Goal: Task Accomplishment & Management: Manage account settings

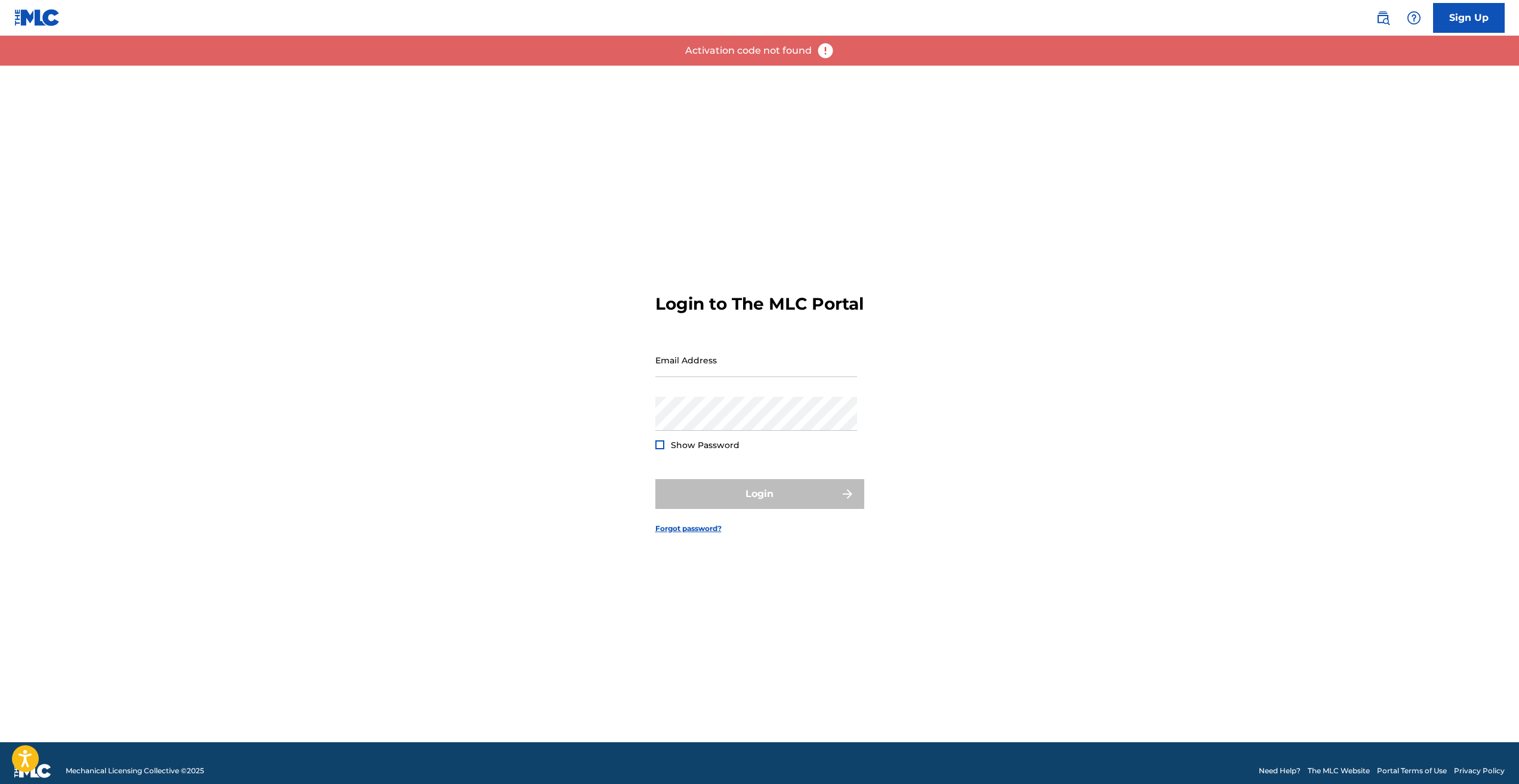
click at [724, 372] on input "Email Address" at bounding box center [757, 360] width 202 height 34
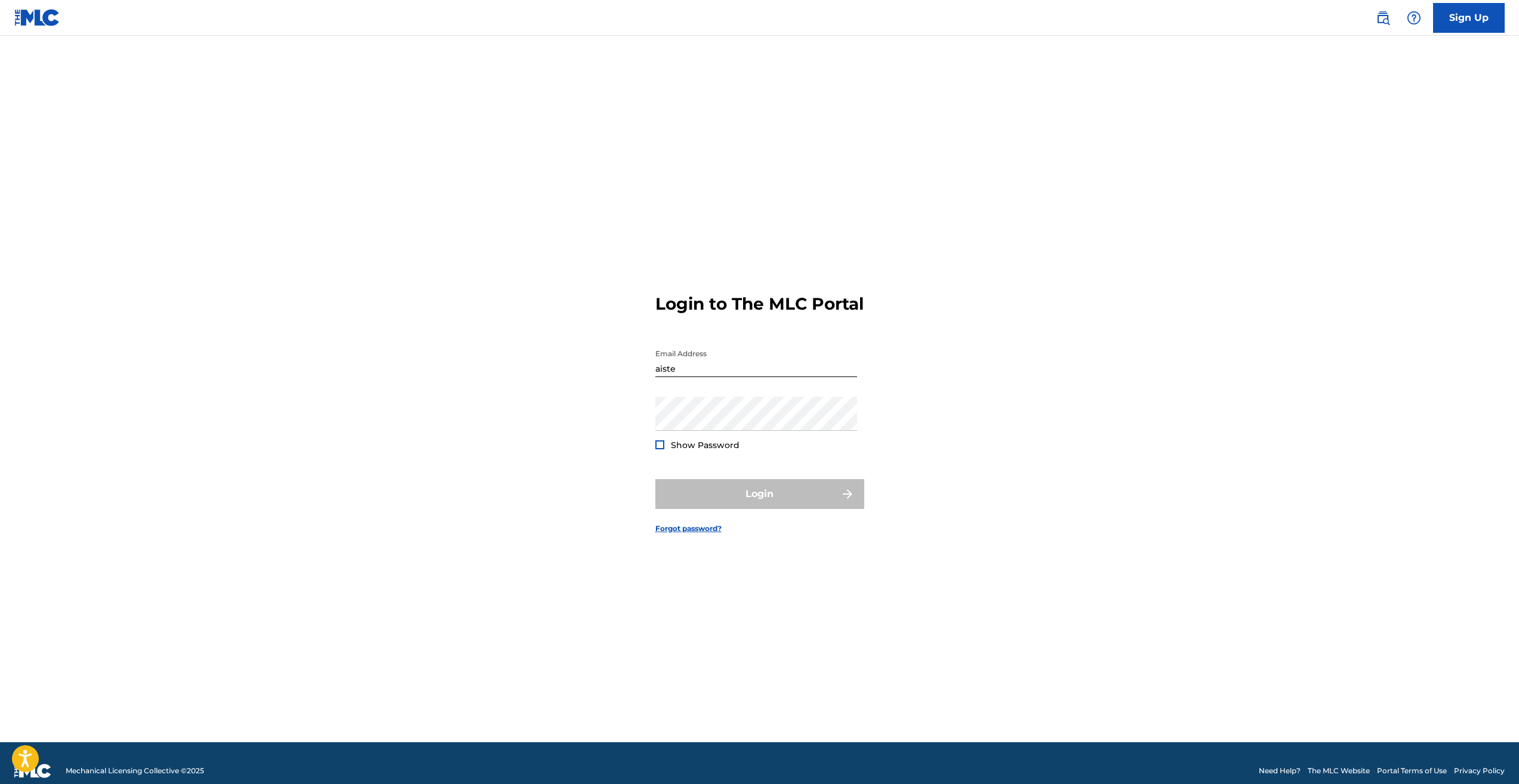
click at [695, 377] on input "aiste" at bounding box center [757, 360] width 202 height 34
type input "aiste@latga.lt"
click at [656, 479] on button "Login" at bounding box center [760, 494] width 209 height 30
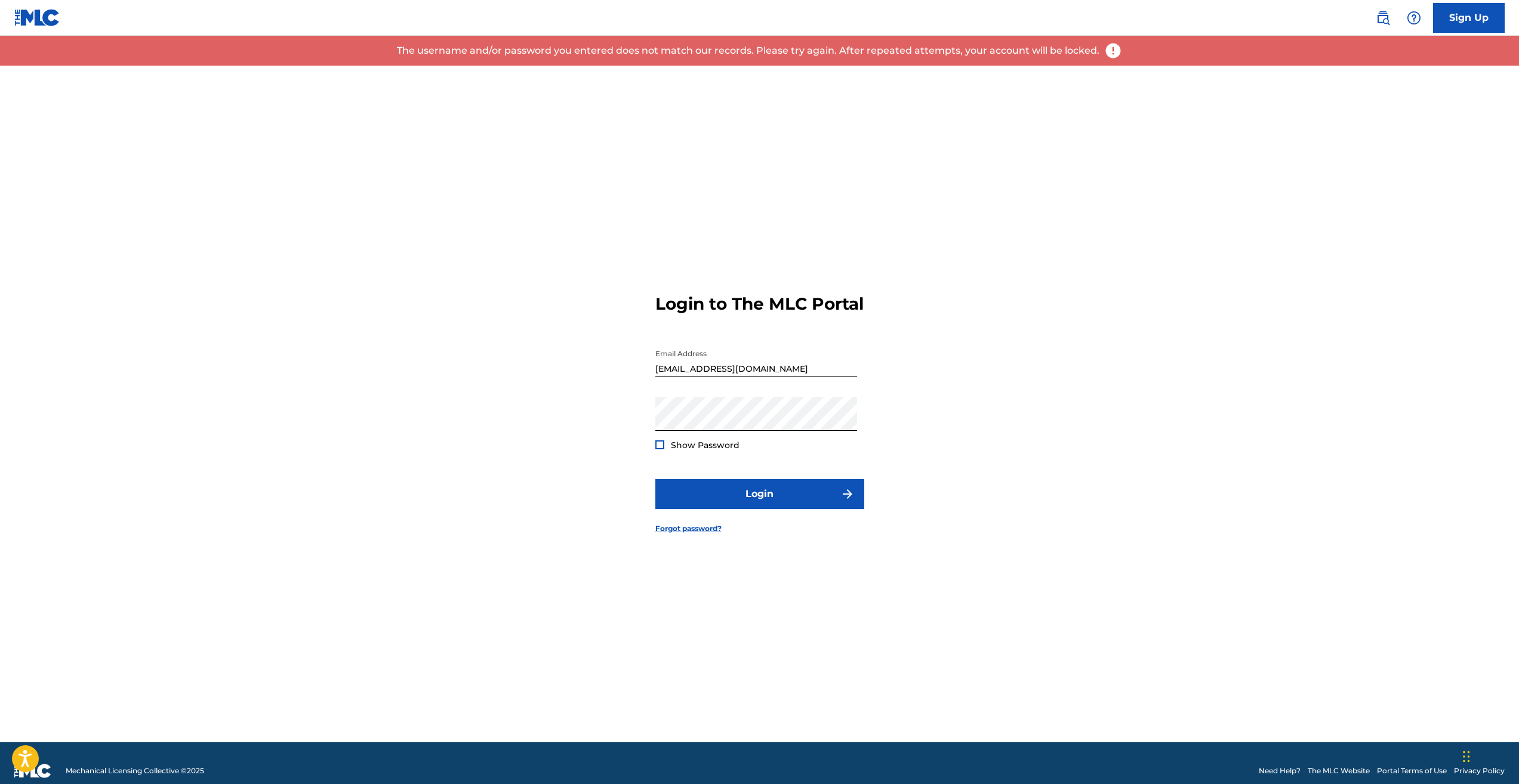
click at [665, 451] on div "Show Password" at bounding box center [697, 445] width 84 height 12
click at [658, 449] on div at bounding box center [659, 444] width 9 height 9
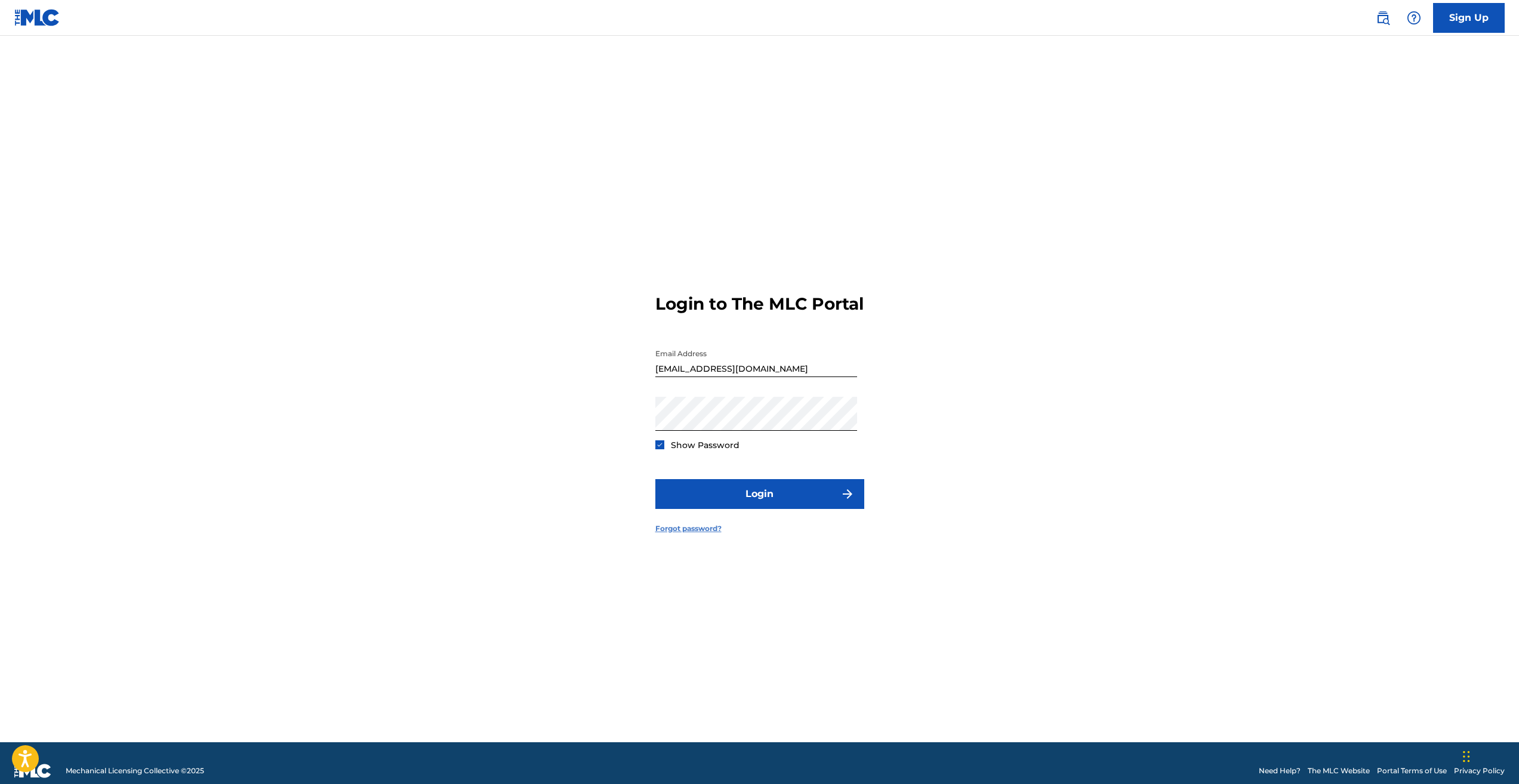
click at [711, 535] on link "Forgot password?" at bounding box center [688, 529] width 66 height 11
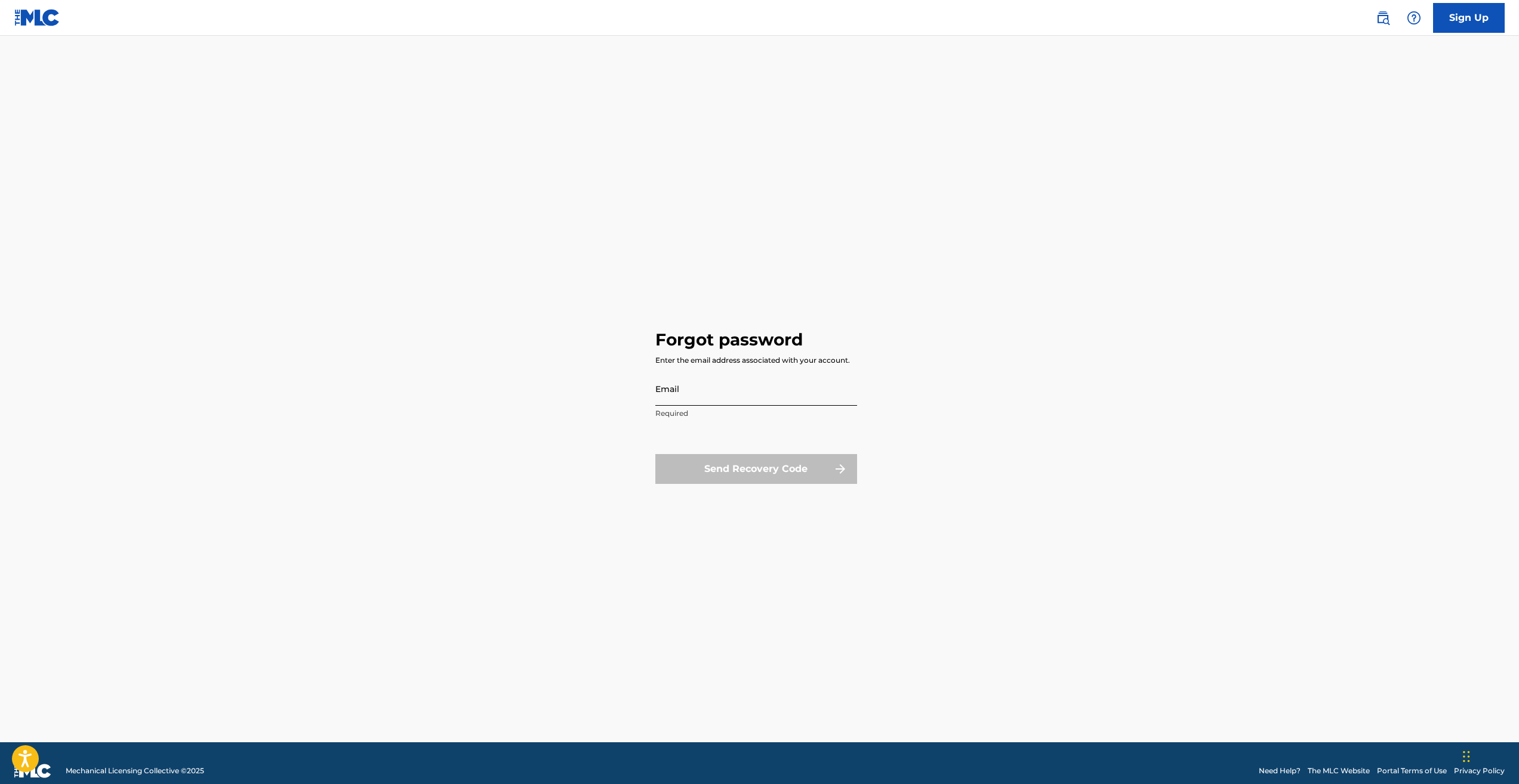
click at [691, 394] on input "Email" at bounding box center [757, 389] width 202 height 34
click at [745, 392] on input "Email" at bounding box center [757, 389] width 202 height 34
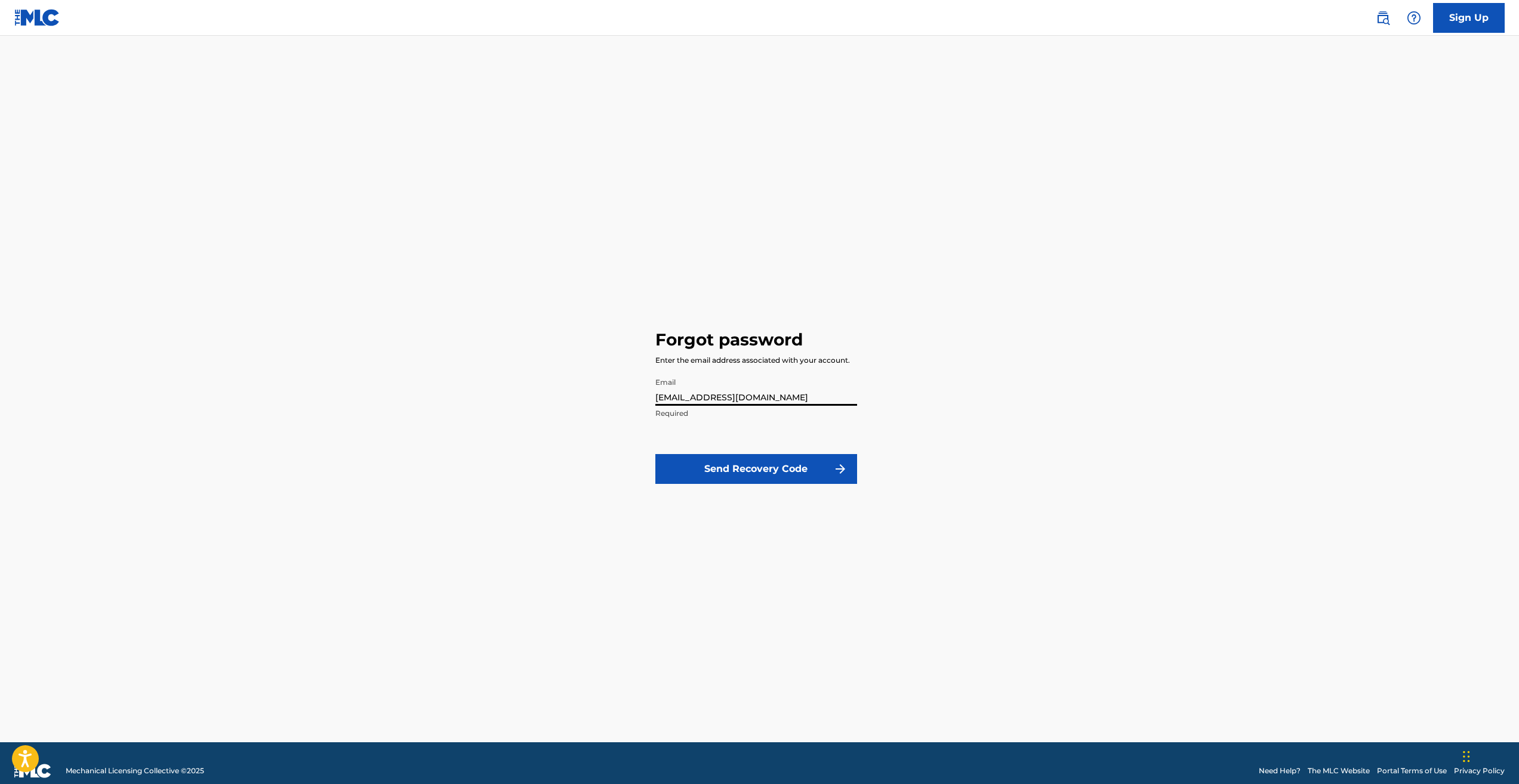
click at [686, 399] on input "aistuzhe@gmail.com" at bounding box center [757, 389] width 202 height 34
click at [738, 395] on input "aiste@gmail.com" at bounding box center [757, 389] width 202 height 34
type input "aiste@latga.lt"
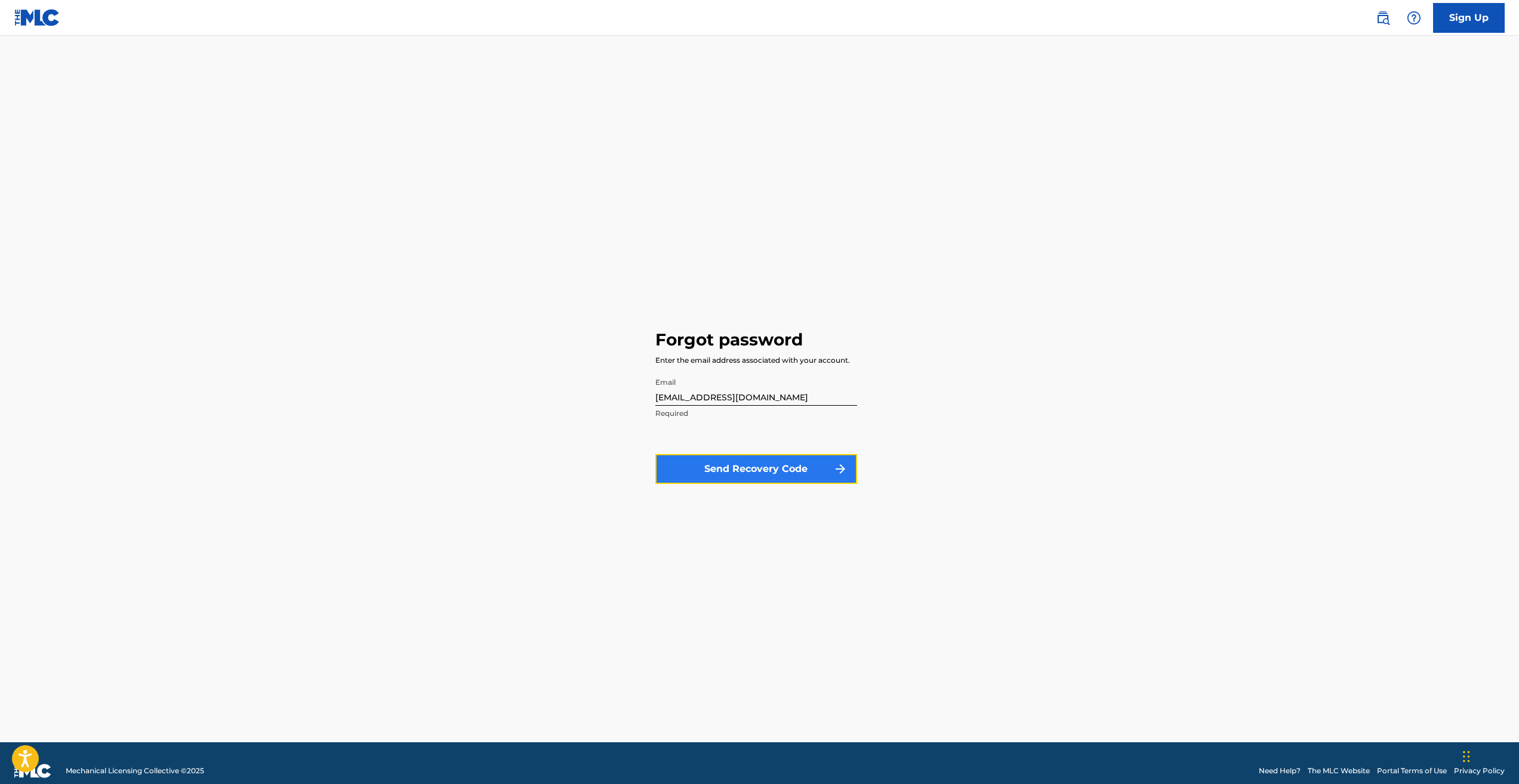
click at [775, 468] on button "Send Recovery Code" at bounding box center [757, 469] width 202 height 30
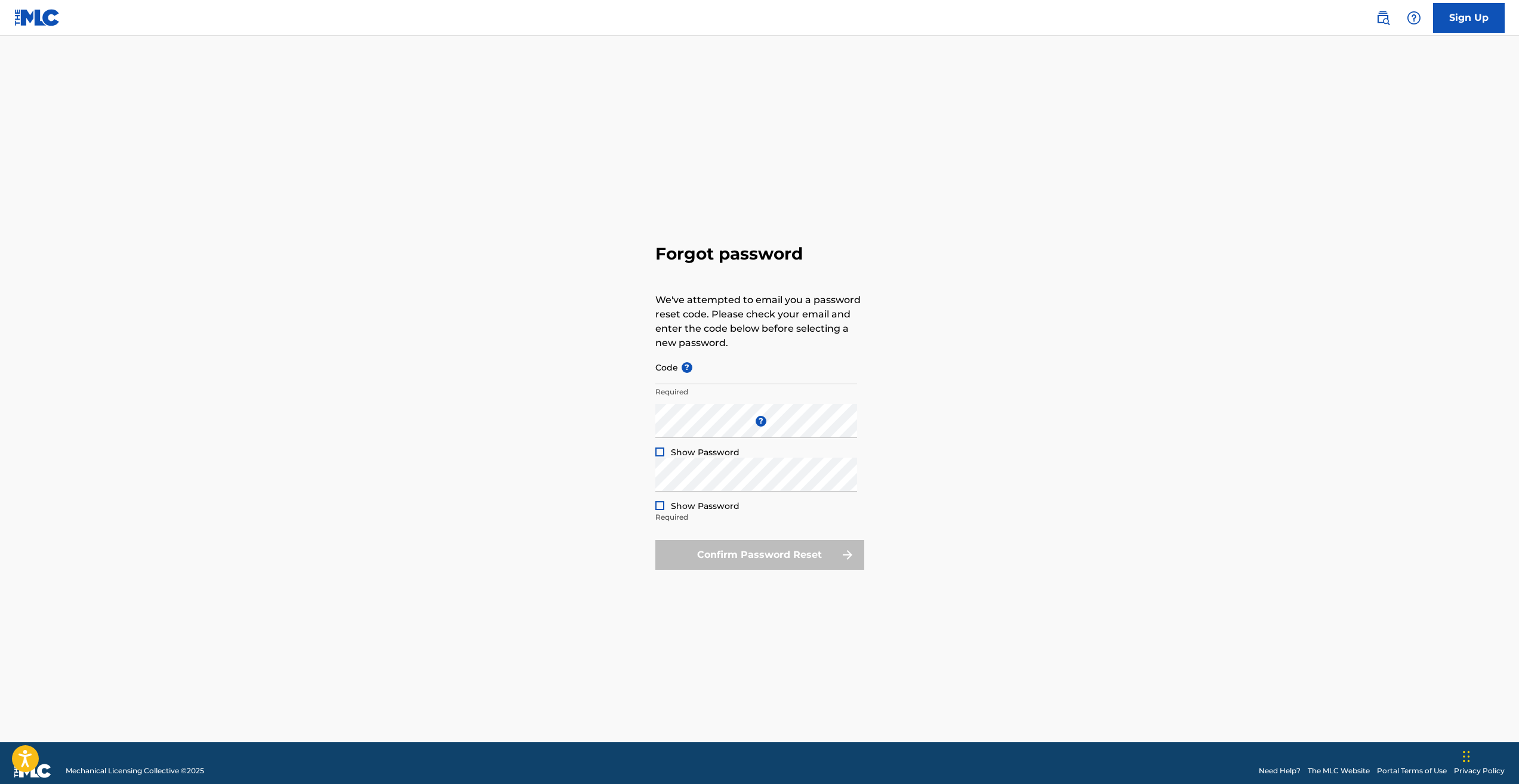
type input "aiste@latga.lt"
click at [657, 454] on div at bounding box center [659, 451] width 9 height 9
click at [660, 506] on div at bounding box center [659, 505] width 9 height 9
click at [645, 484] on div "Forgot password We've attempted to email you a password reset code. Please chec…" at bounding box center [760, 404] width 836 height 677
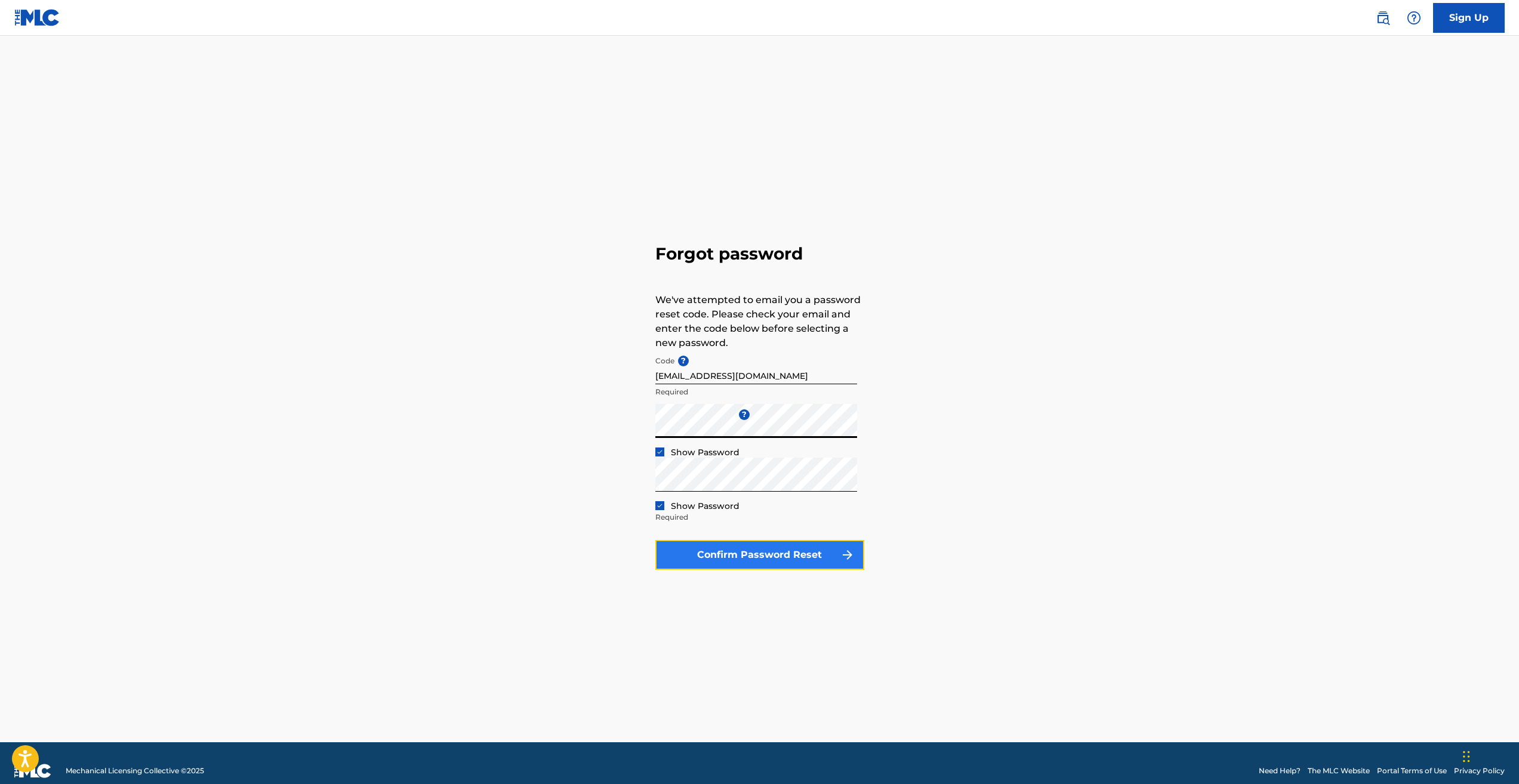
click at [769, 556] on button "Confirm Password Reset" at bounding box center [760, 555] width 209 height 30
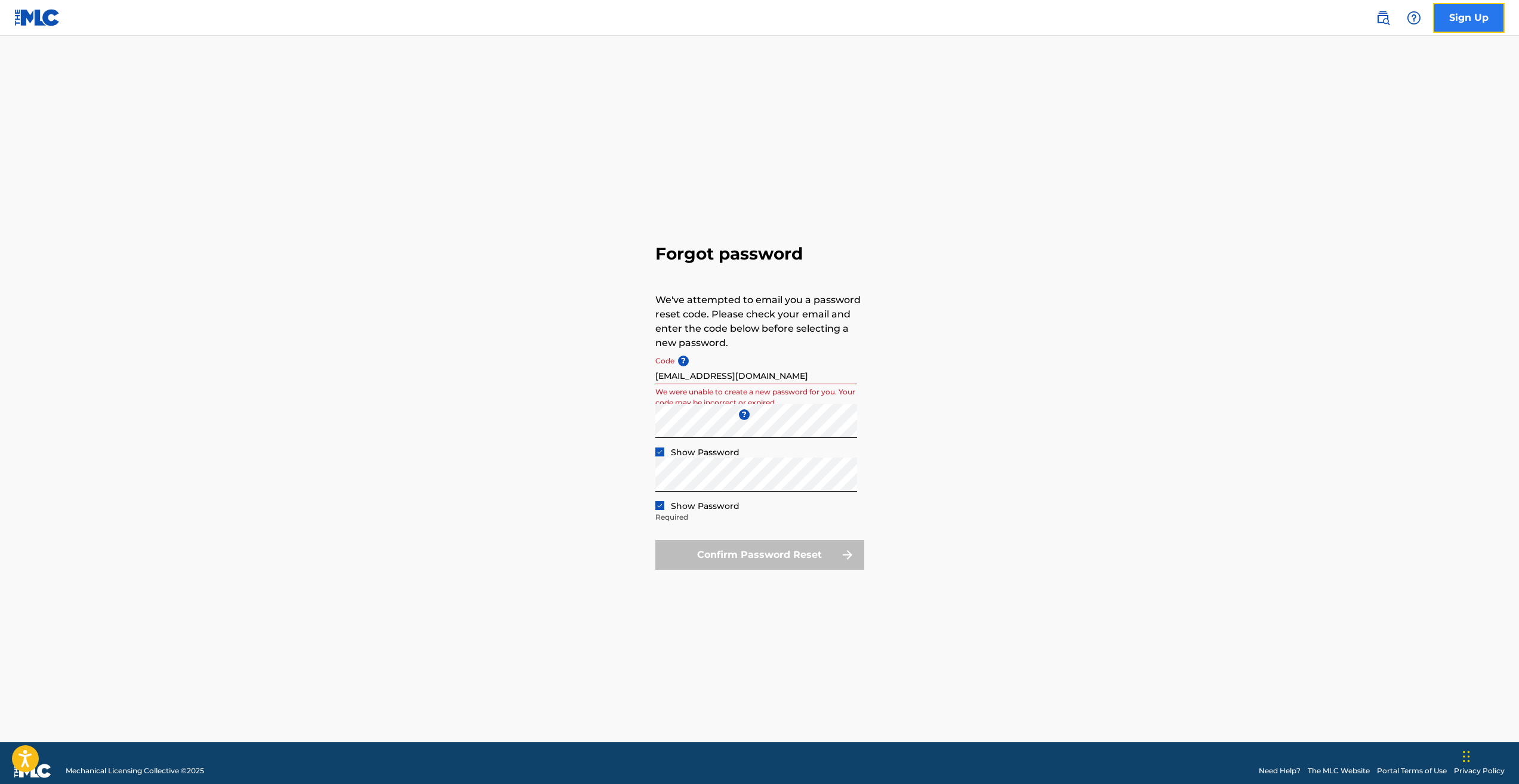
click at [1467, 19] on link "Sign Up" at bounding box center [1469, 18] width 71 height 30
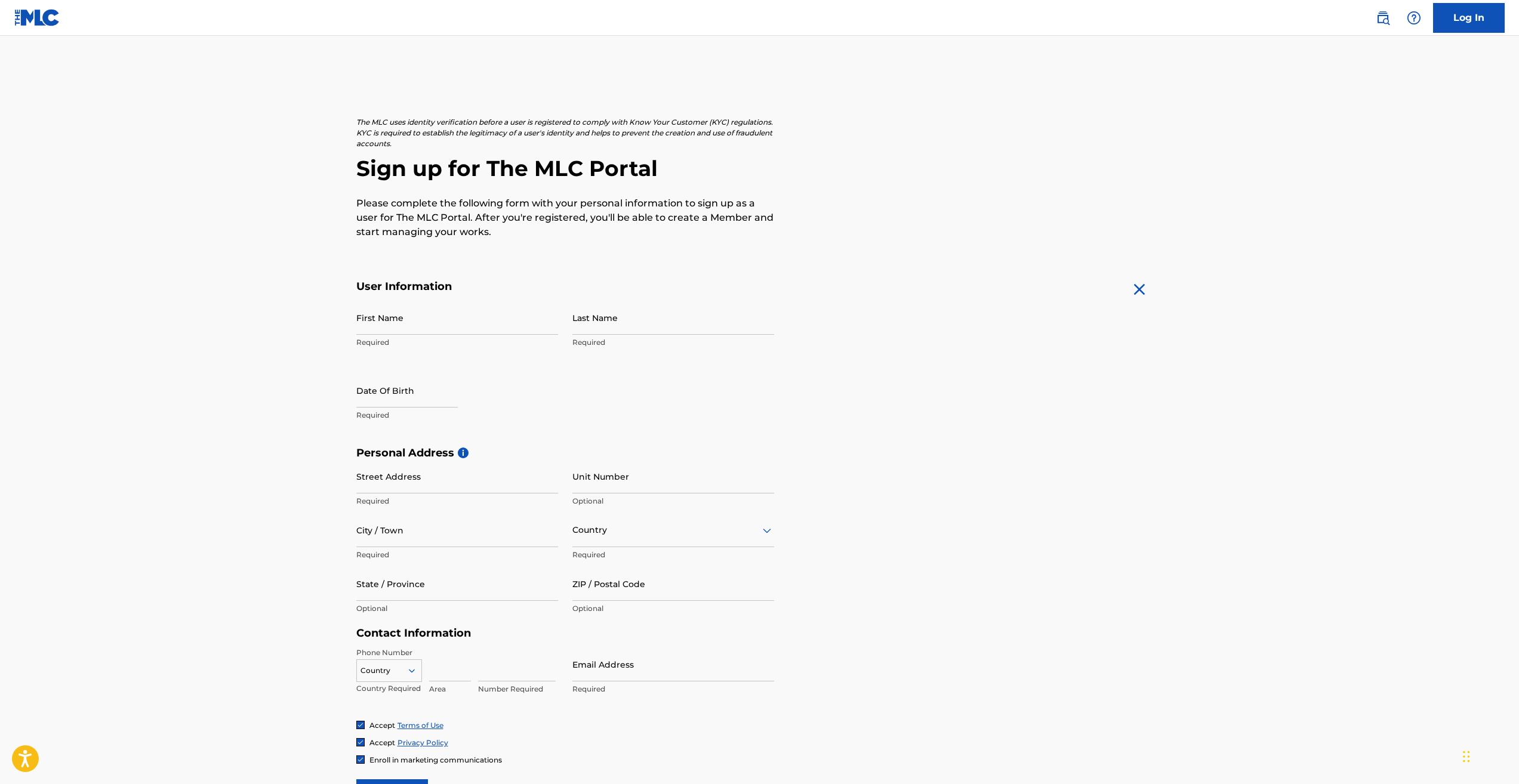
click at [43, 17] on img at bounding box center [37, 17] width 46 height 17
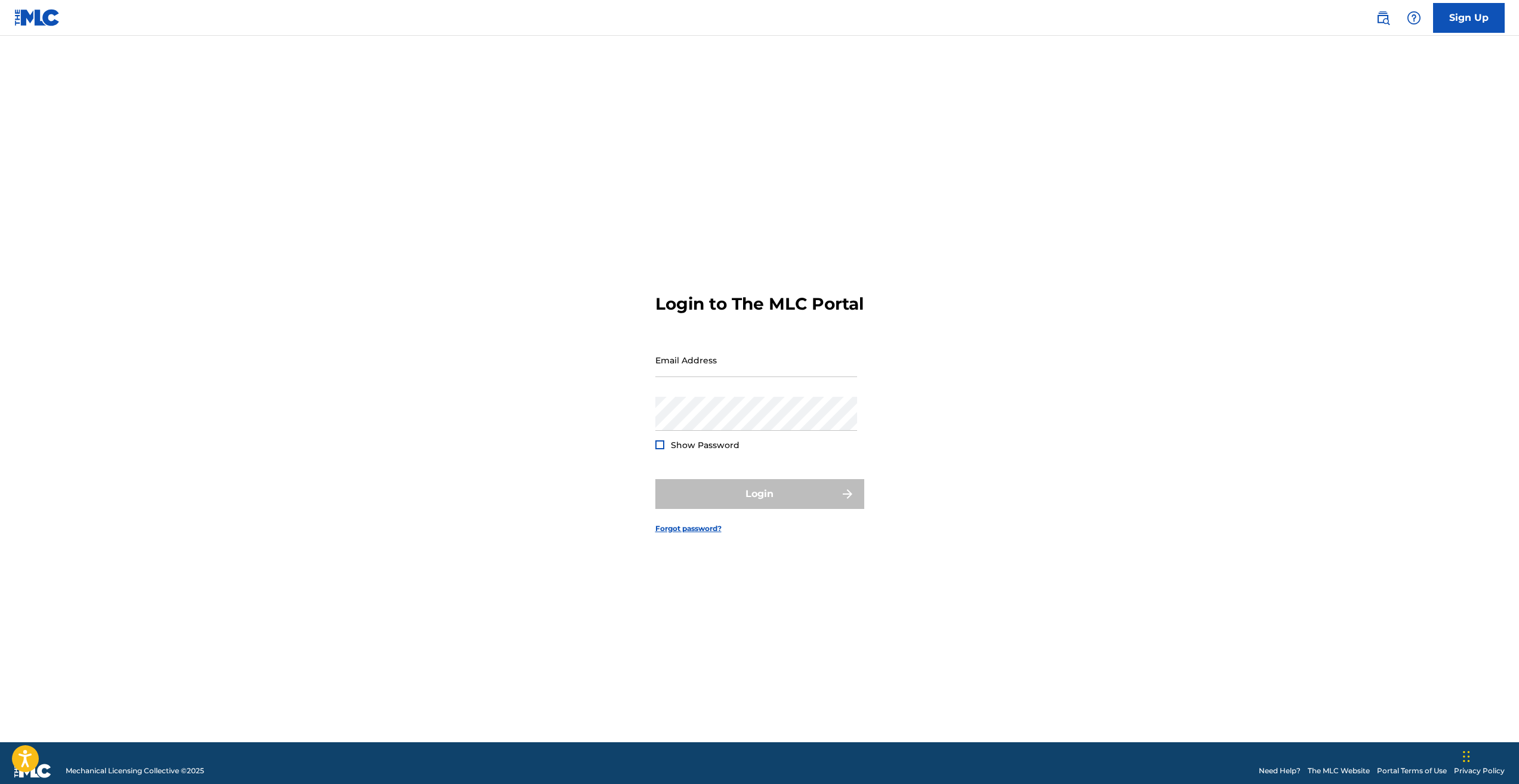
type input "aiste@latga.lt"
click at [658, 449] on div at bounding box center [659, 444] width 9 height 9
click at [658, 448] on img at bounding box center [659, 444] width 7 height 7
click at [742, 509] on button "Login" at bounding box center [760, 494] width 209 height 30
click at [607, 432] on div "Login to The MLC Portal Email Address aiste@latga.lt Password Show Password Log…" at bounding box center [760, 404] width 836 height 677
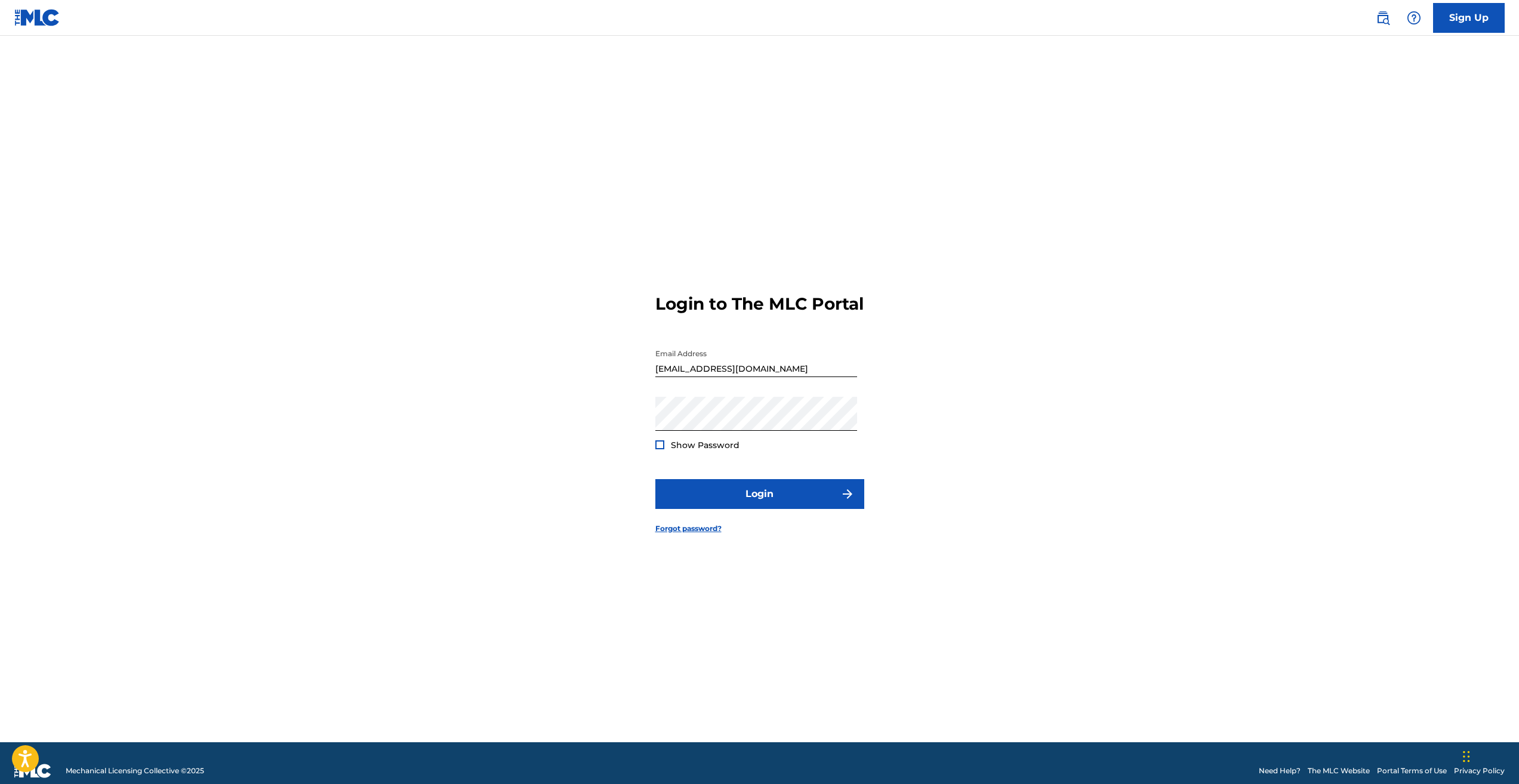
click at [706, 670] on form "Login to The MLC Portal Email Address aiste@latga.lt Password Show Password Log…" at bounding box center [760, 404] width 209 height 677
click at [735, 499] on button "Login" at bounding box center [760, 494] width 209 height 30
click at [741, 377] on input "aiste@latga.lt" at bounding box center [757, 360] width 202 height 34
click at [658, 449] on div at bounding box center [659, 444] width 9 height 9
click at [640, 433] on div "Login to The MLC Portal Email Address aiste@latga.lt Password Show Password Log…" at bounding box center [760, 404] width 836 height 677
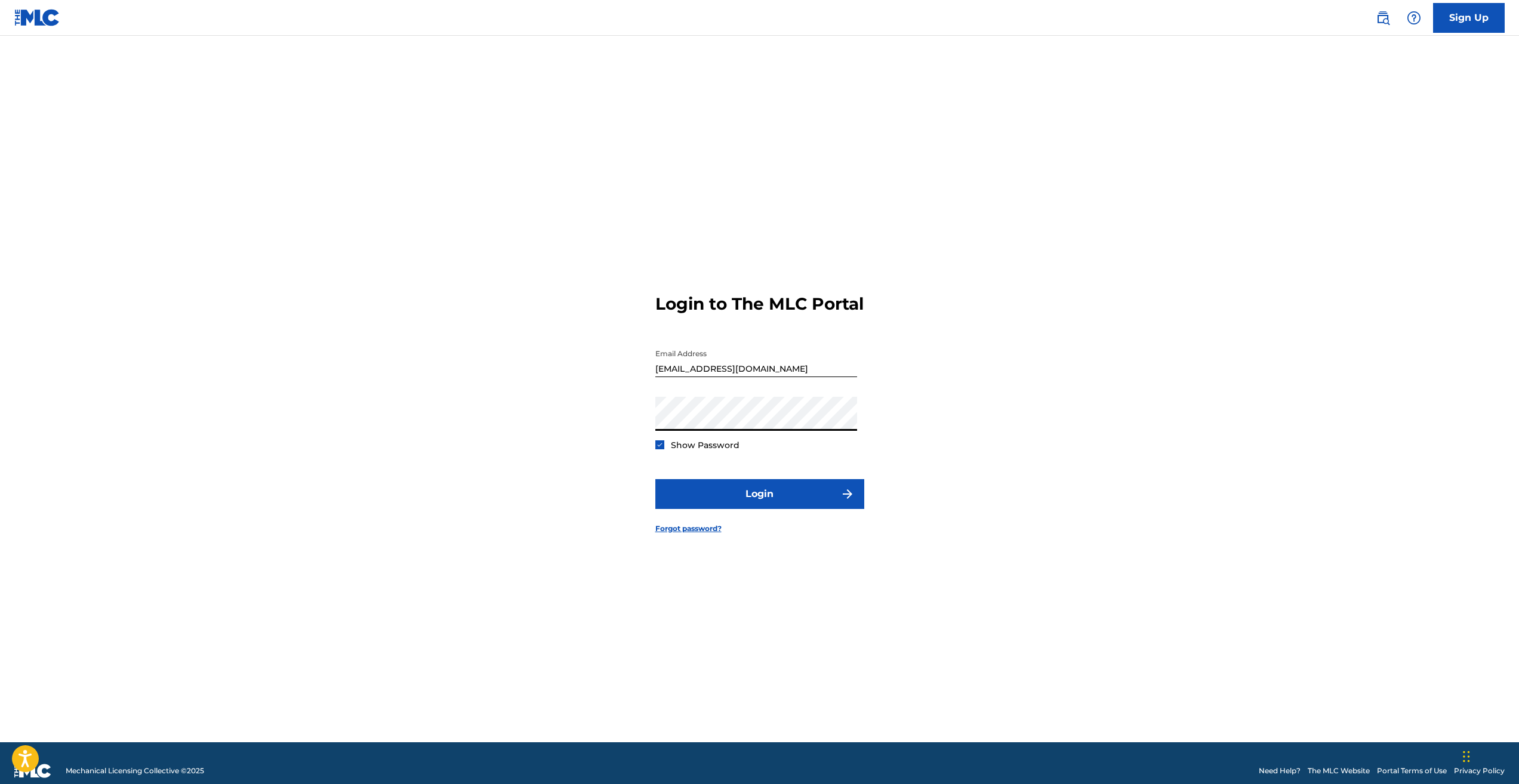
click at [1086, 384] on div "Login to The MLC Portal Email Address aiste@latga.lt Password Show Password Log…" at bounding box center [760, 404] width 836 height 677
click at [751, 509] on button "Login" at bounding box center [760, 494] width 209 height 30
click at [698, 535] on link "Forgot password?" at bounding box center [688, 529] width 66 height 11
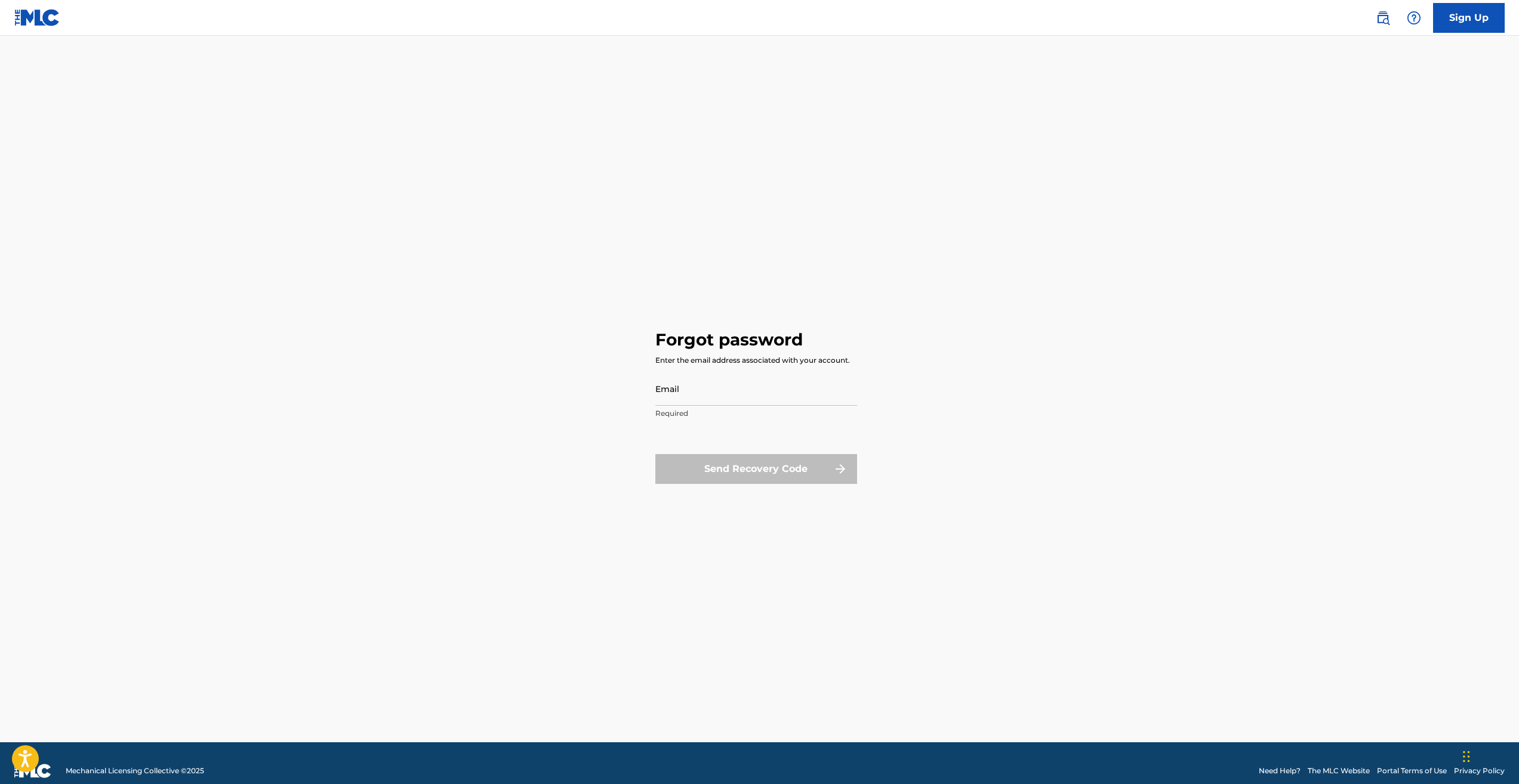
click at [700, 413] on p "Required" at bounding box center [757, 413] width 202 height 11
click at [700, 389] on input "Email" at bounding box center [757, 389] width 202 height 34
type input "aiste@latga.lt"
click at [724, 470] on button "Send Recovery Code" at bounding box center [757, 469] width 202 height 30
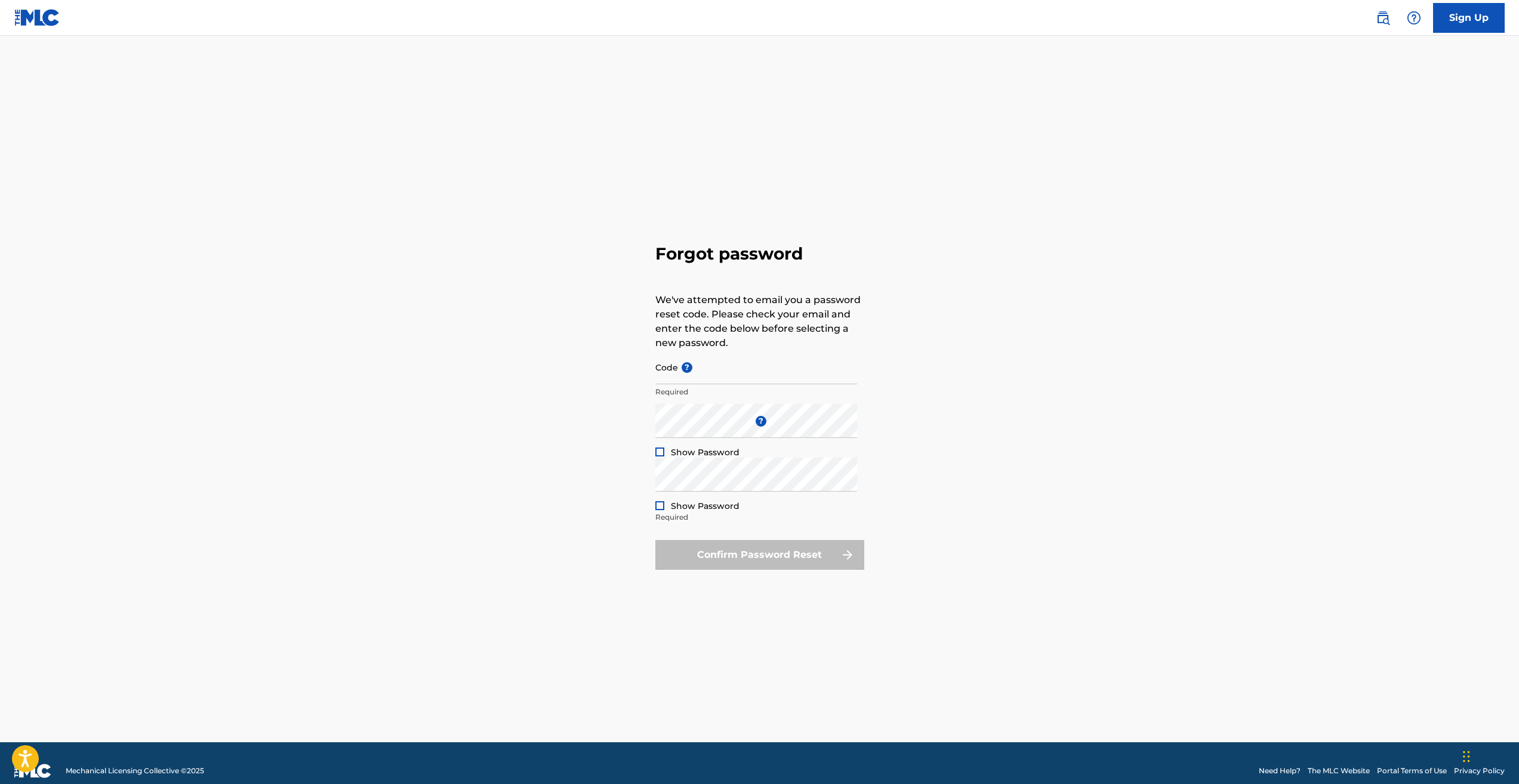
type input "aiste@latga.lt"
click at [652, 482] on div "Forgot password We've attempted to email you a password reset code. Please chec…" at bounding box center [760, 404] width 836 height 677
click at [659, 509] on div at bounding box center [659, 505] width 9 height 9
click at [991, 410] on div "Forgot password We've attempted to email you a password reset code. Please chec…" at bounding box center [760, 404] width 836 height 677
click at [658, 456] on div "Show Password" at bounding box center [697, 452] width 84 height 12
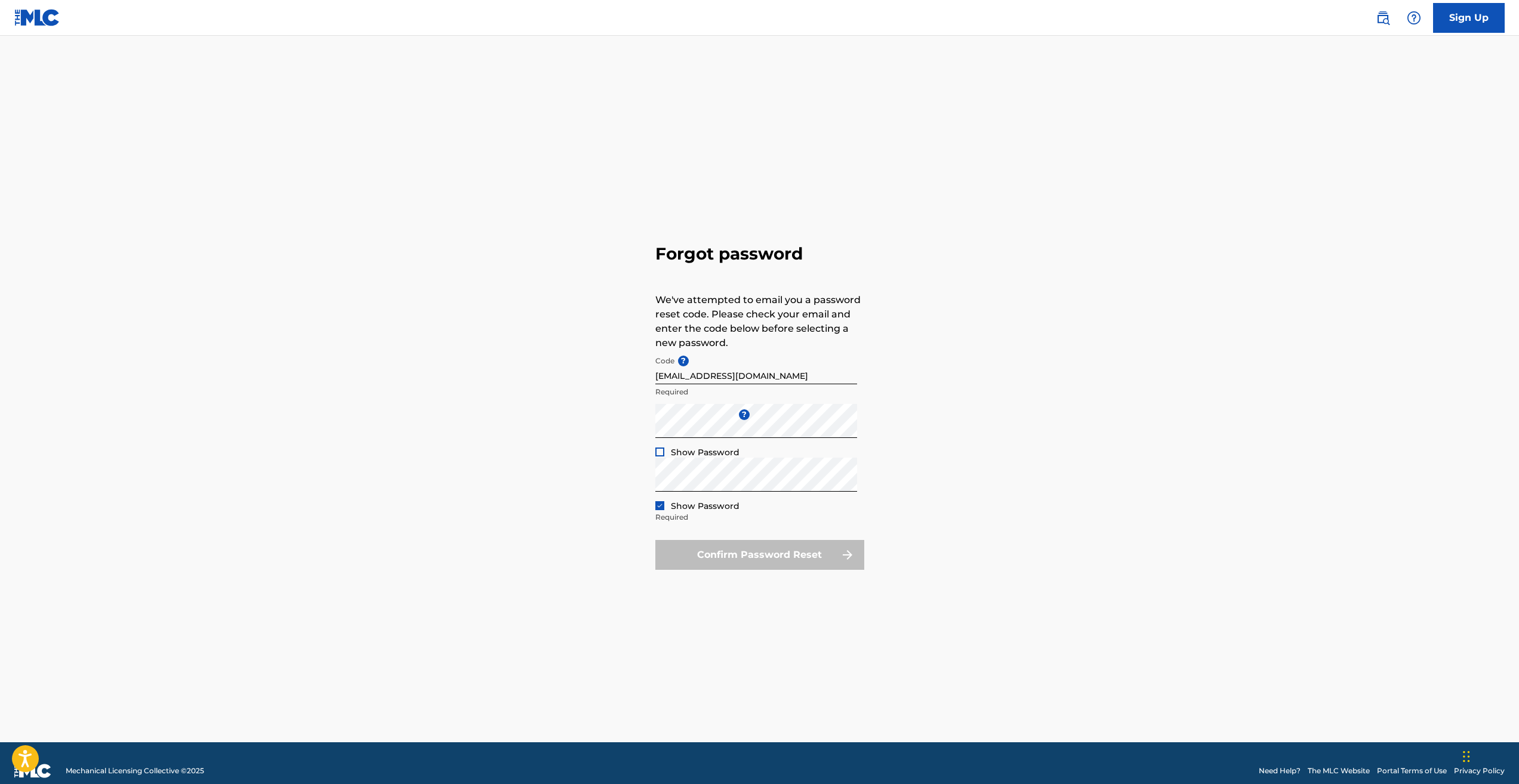
click at [658, 450] on div at bounding box center [659, 451] width 9 height 9
click at [800, 558] on div "Confirm Password Reset" at bounding box center [760, 555] width 209 height 30
click at [691, 389] on p "Required" at bounding box center [757, 392] width 202 height 11
click at [685, 395] on p "Required" at bounding box center [757, 392] width 202 height 11
click at [745, 552] on div "Confirm Password Reset" at bounding box center [760, 555] width 209 height 30
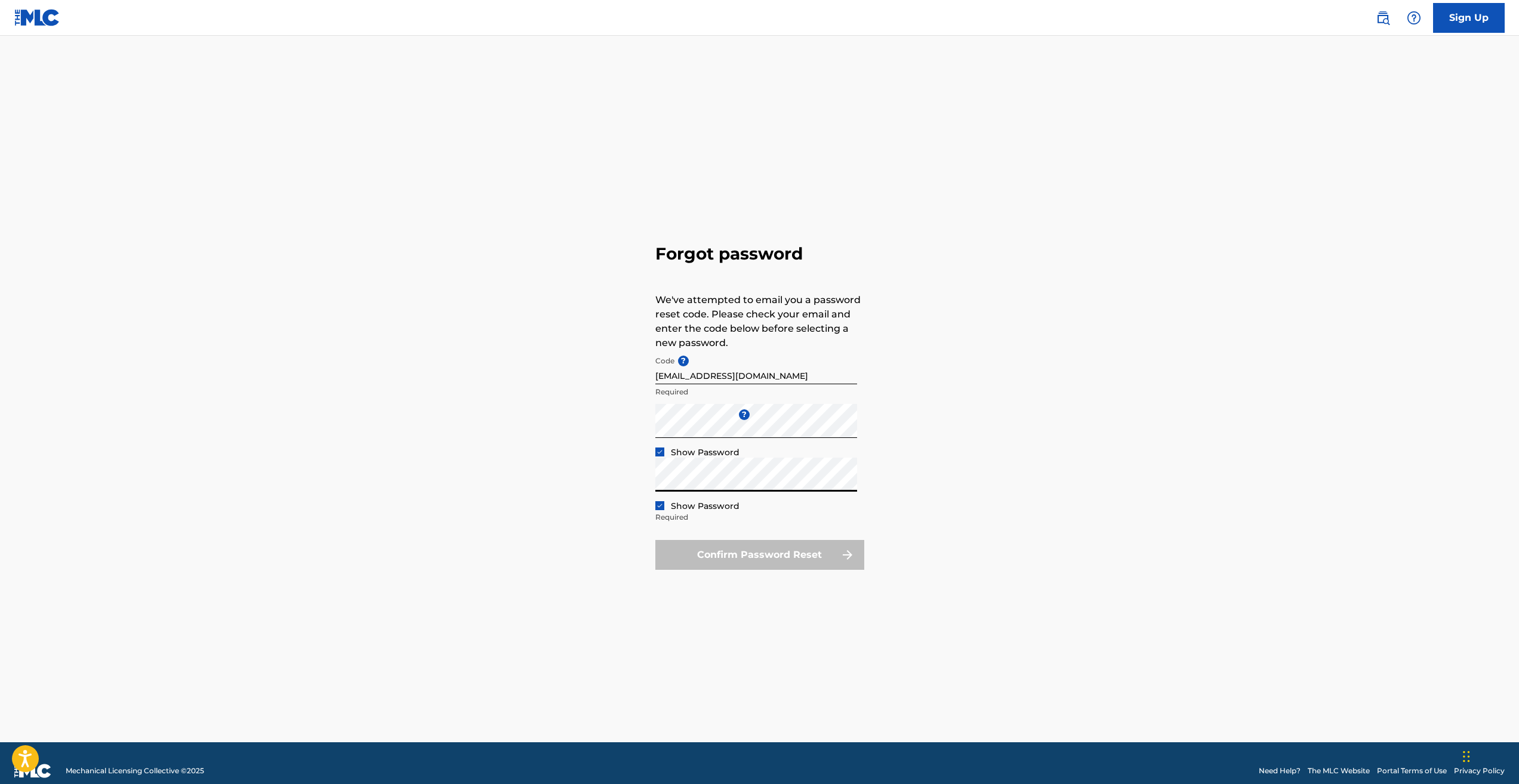
click at [626, 489] on div "Forgot password We've attempted to email you a password reset code. Please chec…" at bounding box center [760, 404] width 836 height 677
click at [669, 555] on button "Confirm Password Reset" at bounding box center [760, 555] width 209 height 30
click at [1482, 24] on link "Sign Up" at bounding box center [1469, 18] width 71 height 30
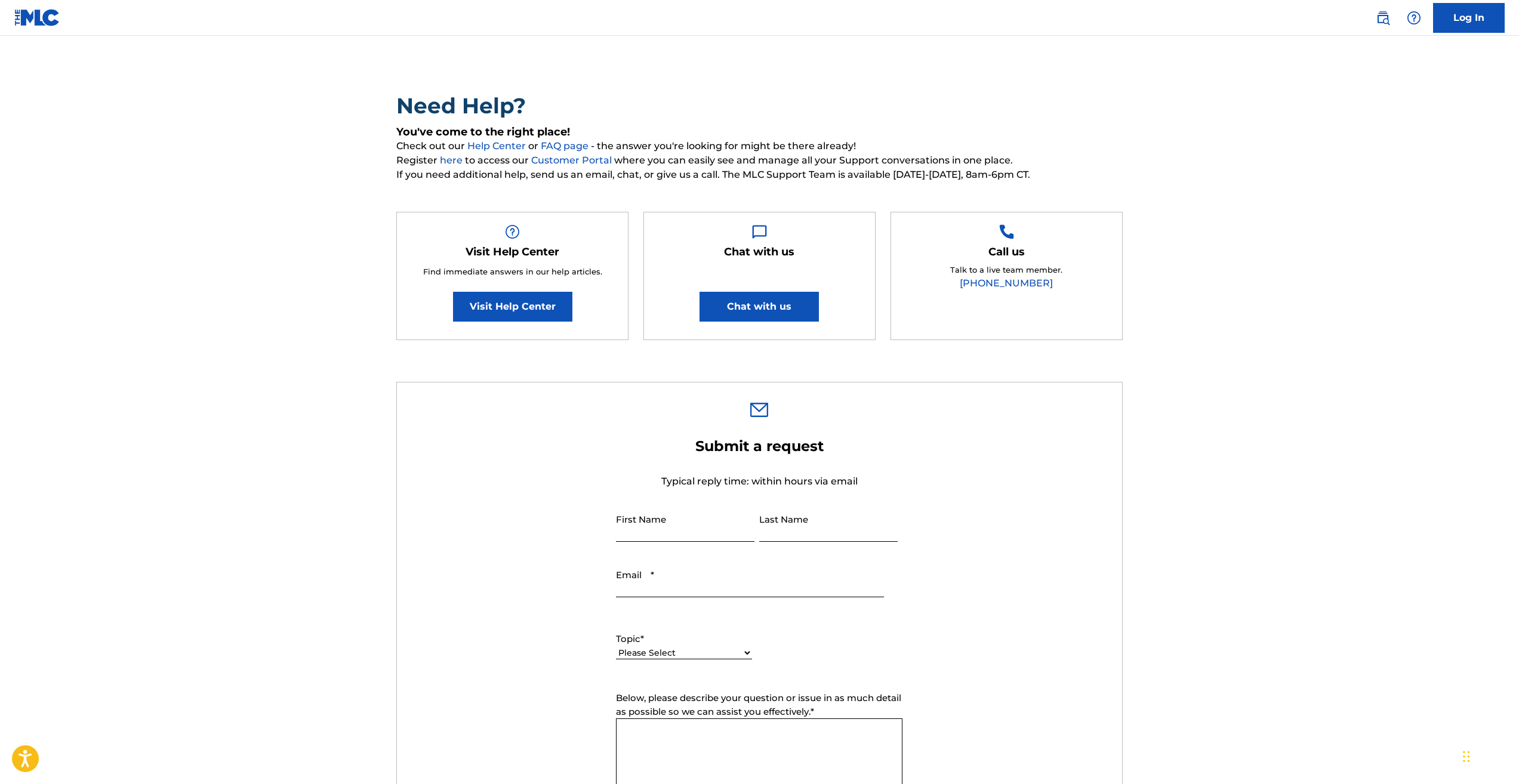
scroll to position [120, 0]
